Goal: Obtain resource: Download file/media

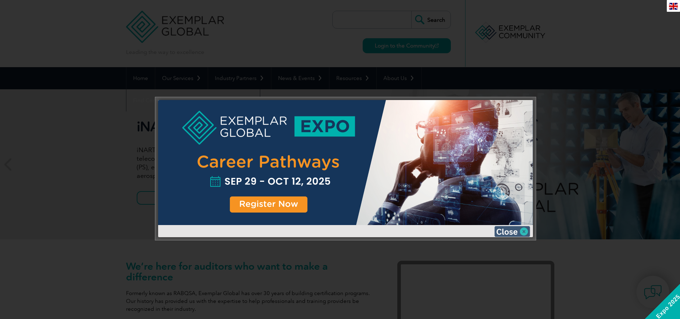
click at [509, 230] on img at bounding box center [513, 231] width 36 height 11
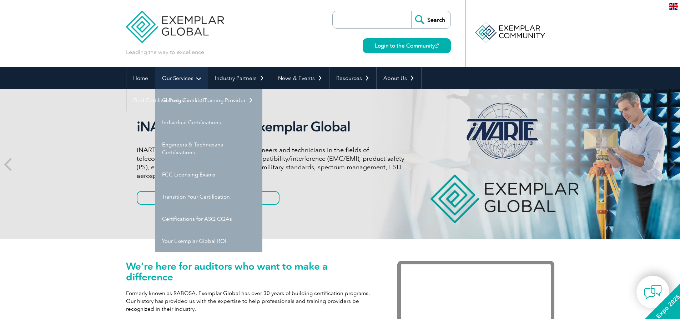
click at [190, 79] on link "Our Services" at bounding box center [181, 78] width 53 height 22
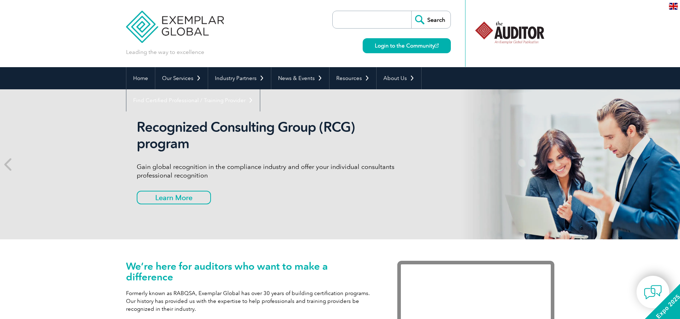
click at [505, 33] on div at bounding box center [509, 32] width 71 height 39
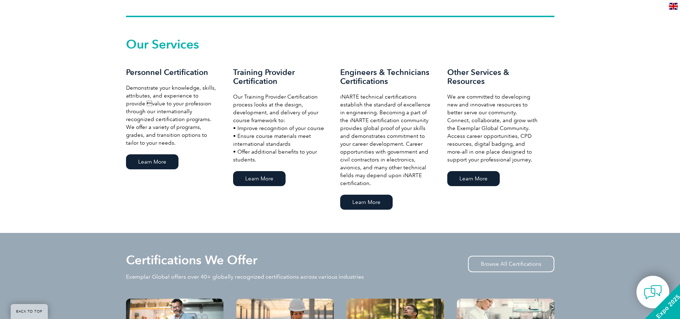
scroll to position [500, 0]
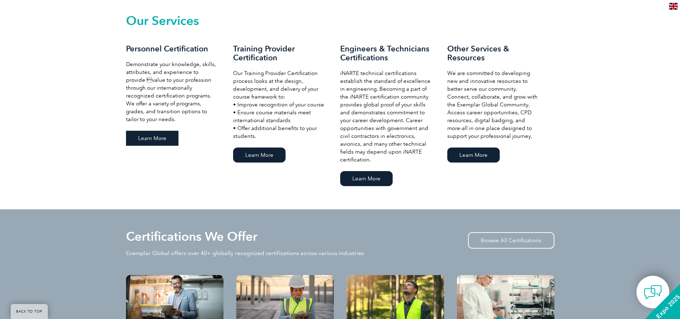
click at [163, 139] on link "Learn More" at bounding box center [152, 138] width 53 height 15
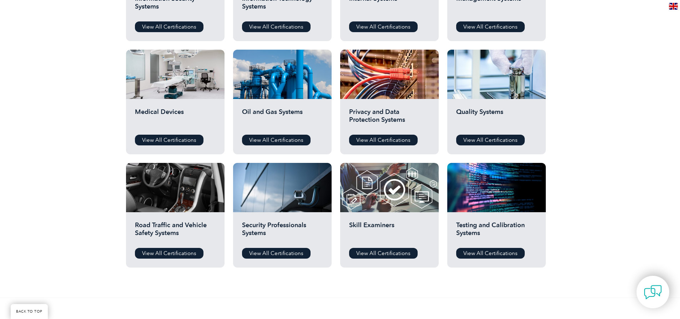
scroll to position [464, 0]
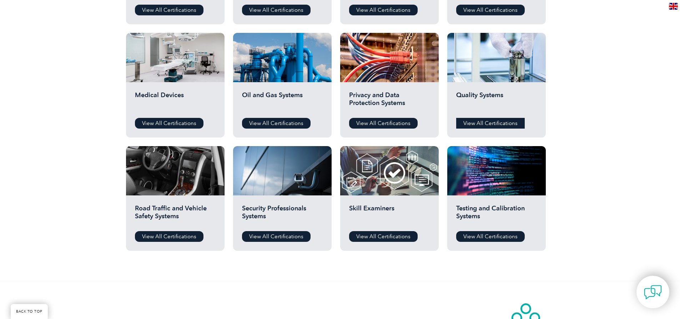
click at [486, 122] on link "View All Certifications" at bounding box center [491, 123] width 69 height 11
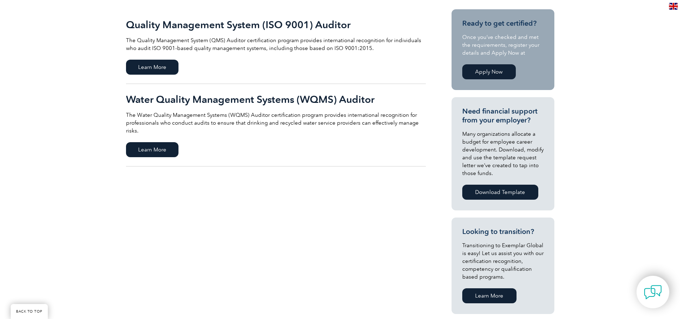
scroll to position [214, 0]
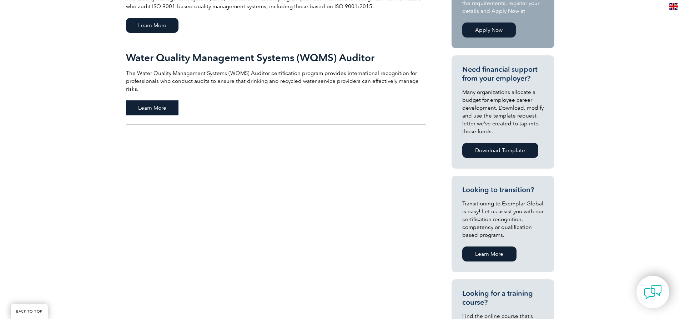
click at [167, 100] on span "Learn More" at bounding box center [152, 107] width 53 height 15
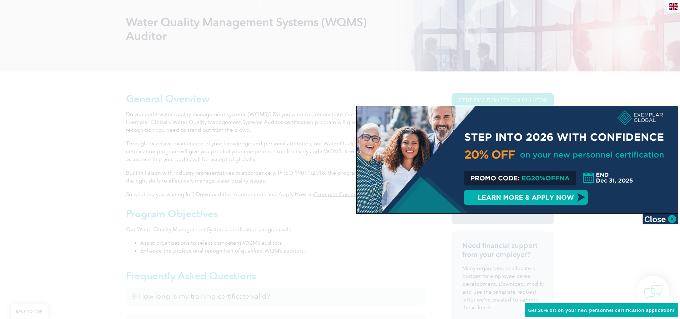
scroll to position [107, 0]
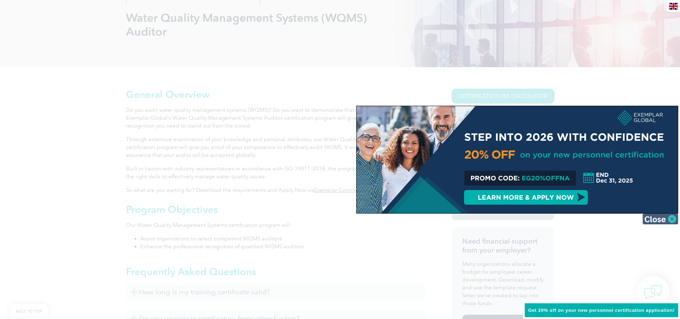
click at [655, 219] on img at bounding box center [661, 219] width 36 height 11
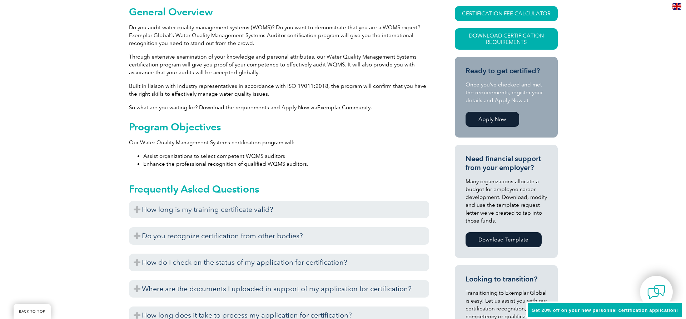
scroll to position [143, 0]
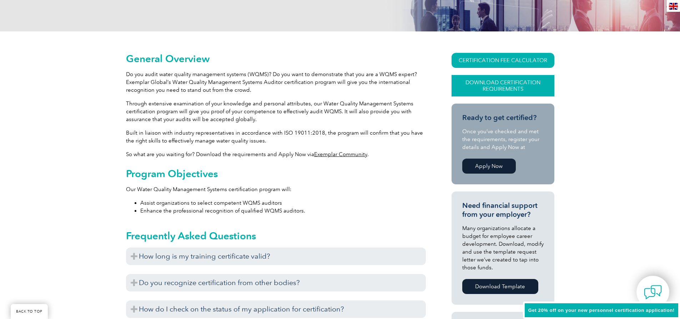
click at [509, 85] on link "Download Certification Requirements" at bounding box center [503, 85] width 103 height 21
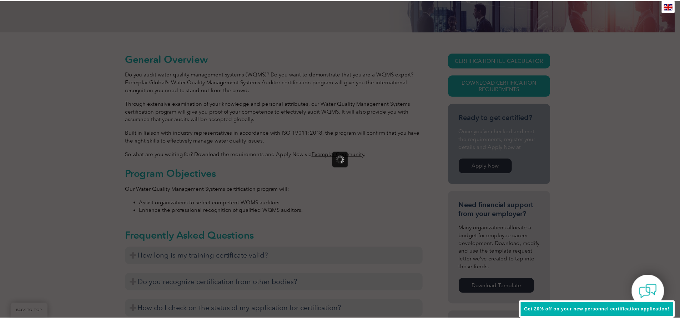
scroll to position [0, 0]
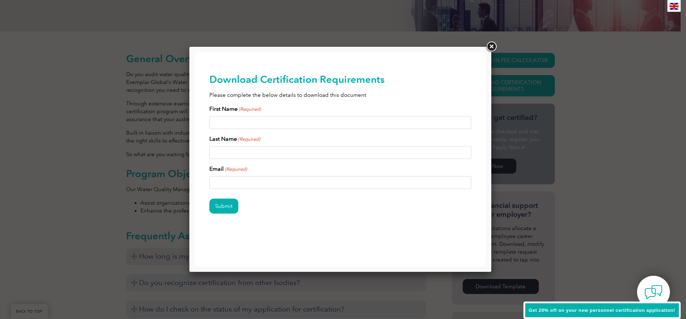
click at [494, 45] on link at bounding box center [491, 46] width 13 height 13
